Goal: Information Seeking & Learning: Learn about a topic

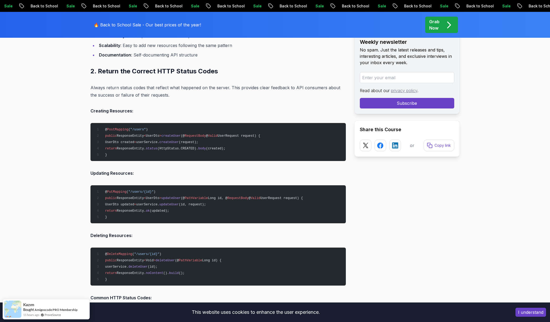
scroll to position [864, 0]
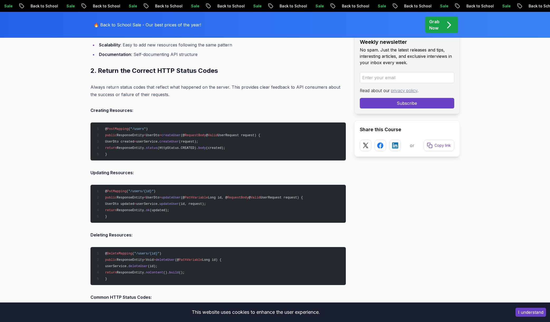
click at [237, 136] on pre "@ PostMapping ( "/users" ) public ResponseEntity < UserDto > createUser (@ Requ…" at bounding box center [217, 141] width 255 height 38
click at [154, 134] on span "UserDto" at bounding box center [152, 135] width 13 height 4
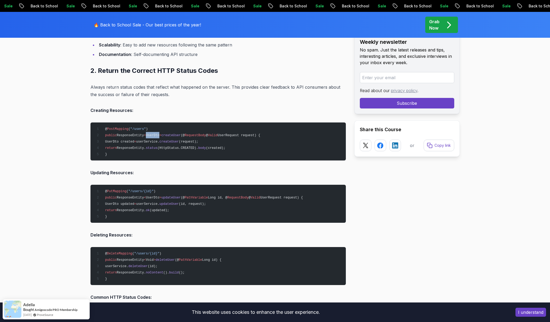
copy span "UserDto"
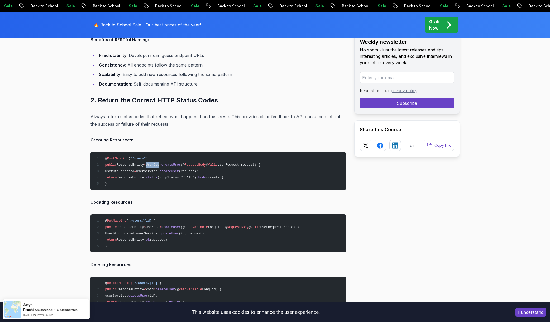
scroll to position [834, 0]
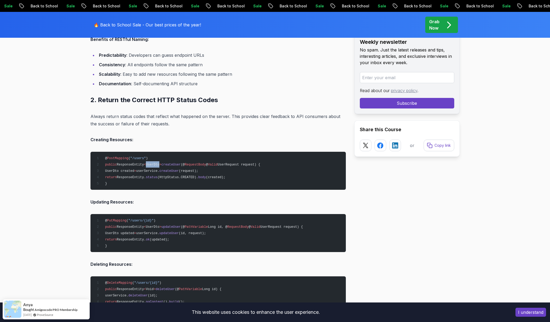
click at [153, 165] on span "UserDto" at bounding box center [152, 165] width 13 height 4
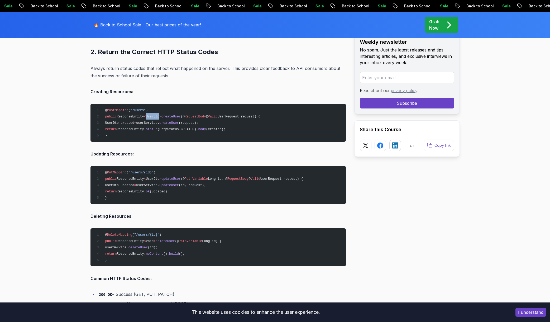
scroll to position [882, 0]
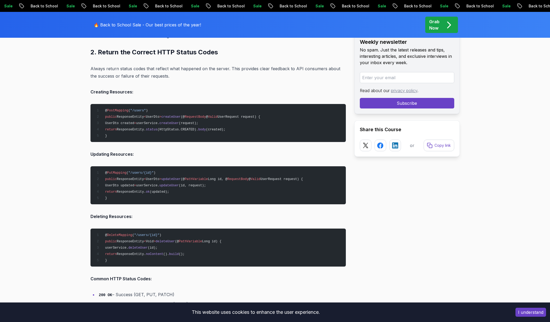
click at [156, 177] on span "UserDto" at bounding box center [152, 179] width 13 height 4
click at [159, 117] on span "UserDto" at bounding box center [152, 117] width 13 height 4
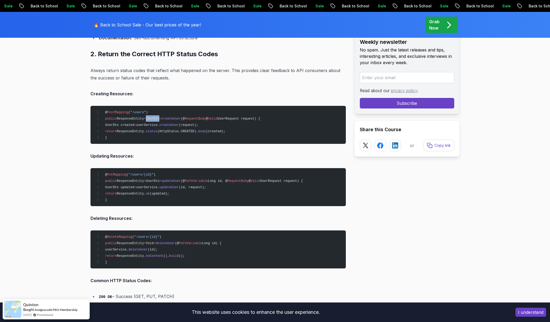
scroll to position [880, 0]
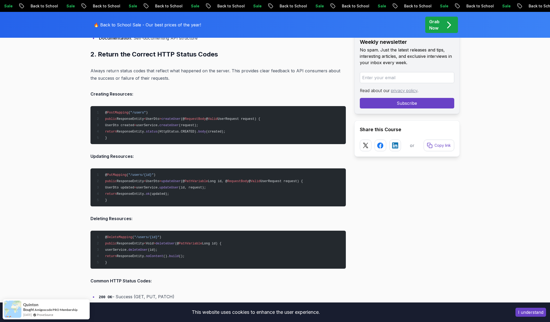
click at [240, 117] on span "UserRequest request) {" at bounding box center [238, 119] width 43 height 4
copy span "UserRequest"
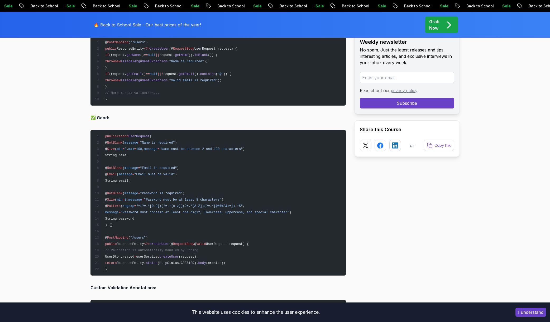
scroll to position [1906, 0]
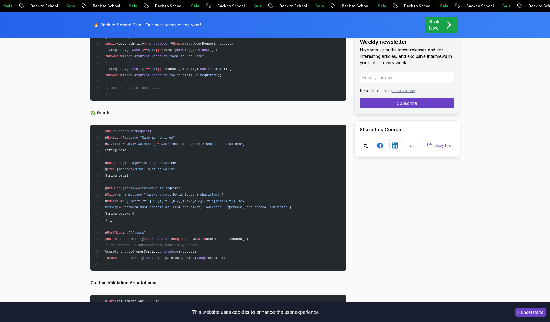
drag, startPoint x: 106, startPoint y: 130, endPoint x: 182, endPoint y: 255, distance: 146.8
click at [186, 261] on pre "public record UserRequest ( @ NotBlank ( message = "Name is required" ) @ Size …" at bounding box center [217, 198] width 255 height 146
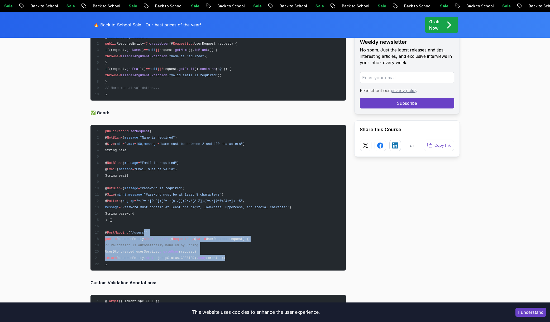
drag, startPoint x: 248, startPoint y: 256, endPoint x: 144, endPoint y: 232, distance: 106.6
click at [144, 232] on pre "public record UserRequest ( @ NotBlank ( message = "Name is required" ) @ Size …" at bounding box center [217, 198] width 255 height 146
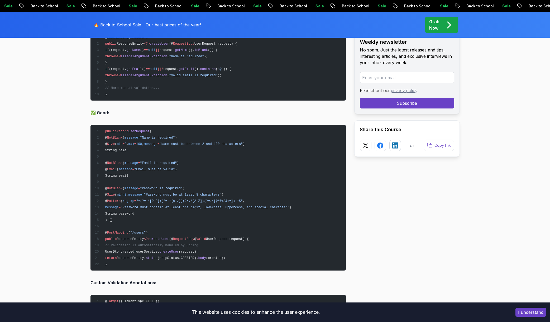
click at [133, 256] on span "ResponseEntity." at bounding box center [131, 258] width 29 height 4
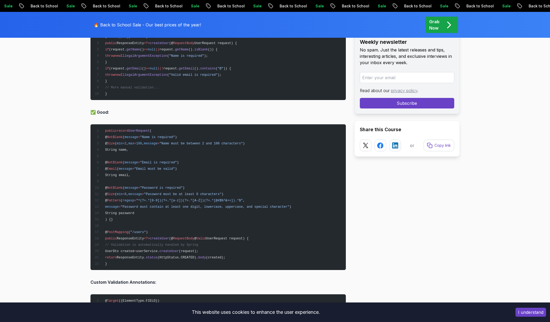
scroll to position [1905, 0]
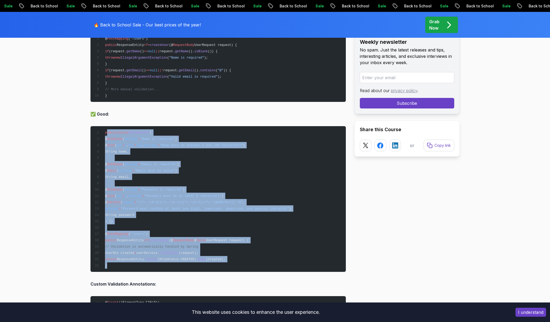
drag, startPoint x: 112, startPoint y: 260, endPoint x: 106, endPoint y: 127, distance: 133.5
click at [107, 127] on pre "public record UserRequest ( @ NotBlank ( message = "Name is required" ) @ Size …" at bounding box center [217, 199] width 255 height 146
click at [105, 131] on span "public" at bounding box center [111, 133] width 12 height 4
copy code "public record UserRequest ( @ NotBlank ( message = "Name is required" ) @ Size …"
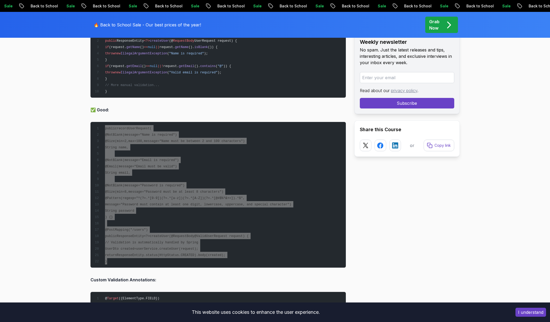
scroll to position [1908, 0]
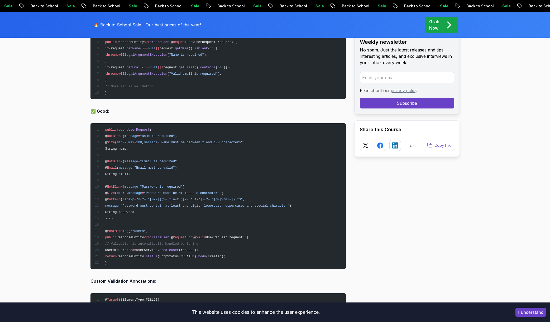
click at [247, 169] on pre "public record UserRequest ( @ NotBlank ( message = "Name is required" ) @ Size …" at bounding box center [217, 196] width 255 height 146
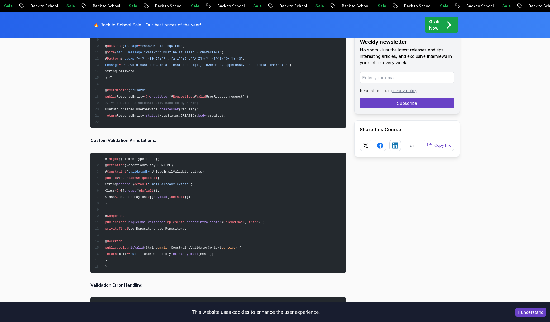
scroll to position [2047, 0]
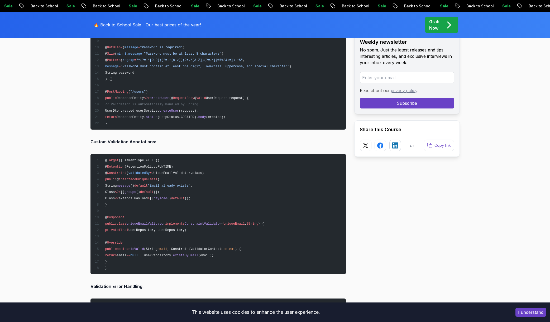
click at [116, 265] on pre "@ Target ({ElementType.FIELD}) @ Retention (RetentionPolicy.RUNTIME) @ Constrai…" at bounding box center [217, 214] width 255 height 120
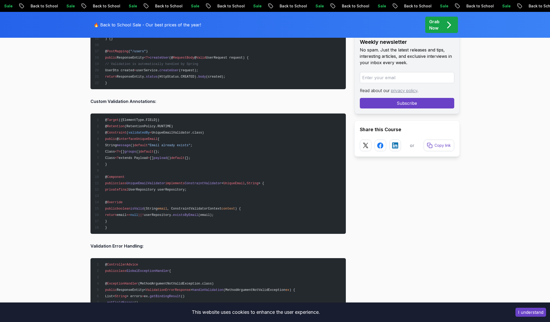
scroll to position [2088, 0]
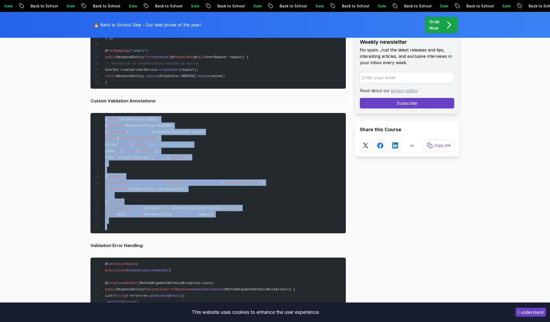
drag, startPoint x: 104, startPoint y: 119, endPoint x: 253, endPoint y: 238, distance: 191.1
click at [171, 229] on pre "@ Target ({ElementType.FIELD}) @ Retention (RetentionPolicy.RUNTIME) @ Constrai…" at bounding box center [217, 173] width 255 height 120
copy code "@ Target ({ElementType.FIELD}) @ Retention (RetentionPolicy.RUNTIME) @ Constrai…"
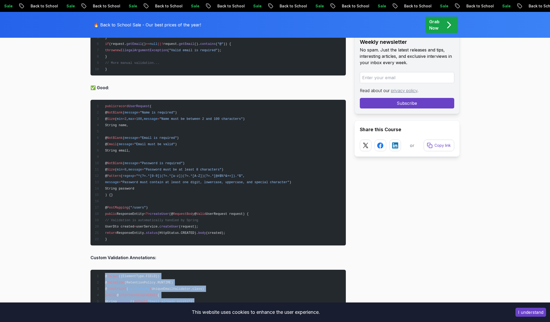
scroll to position [1934, 0]
